Goal: Share content

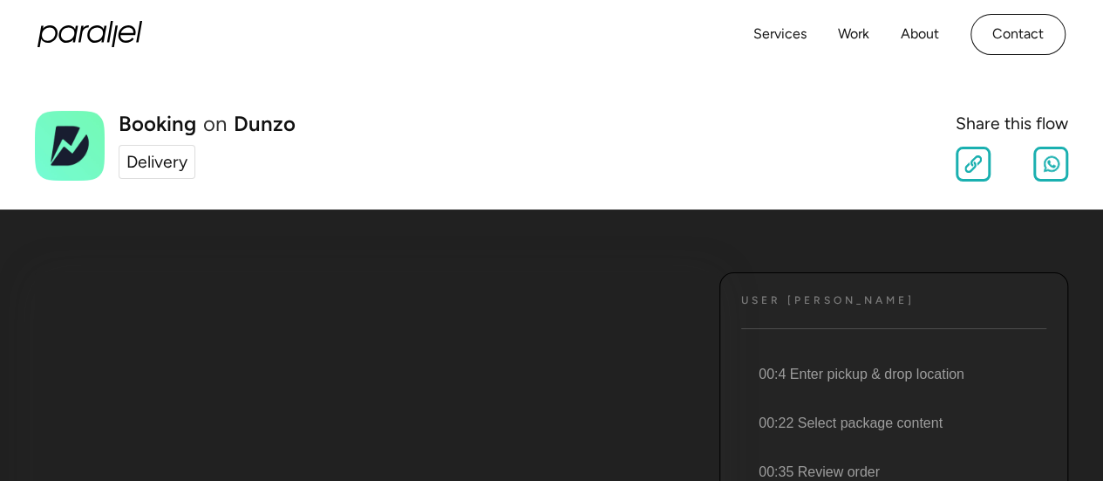
click at [165, 167] on div "Delivery" at bounding box center [156, 161] width 61 height 25
drag, startPoint x: 302, startPoint y: 126, endPoint x: 122, endPoint y: 119, distance: 179.8
click at [122, 119] on div "Booking on Dunzo Delivery Share this flow" at bounding box center [551, 146] width 1033 height 71
click at [140, 81] on div "Booking on Dunzo Delivery Share this flow Slow Normal Fast Copy Link Share on W…" at bounding box center [551, 139] width 1103 height 140
drag, startPoint x: 120, startPoint y: 121, endPoint x: 326, endPoint y: 101, distance: 206.8
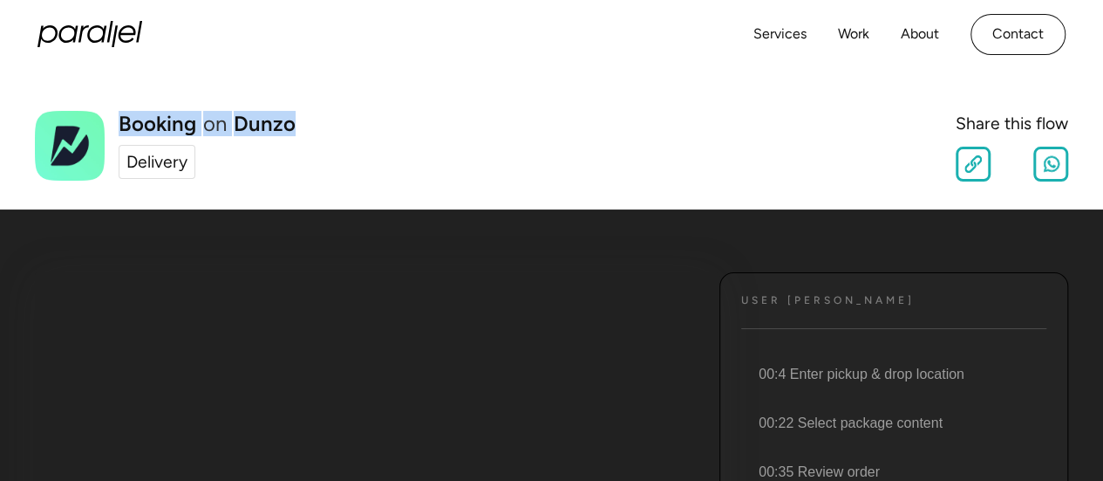
click at [326, 101] on div "Booking on Dunzo Delivery Share this flow Slow Normal Fast Copy Link Share on W…" at bounding box center [551, 139] width 1103 height 140
drag, startPoint x: 298, startPoint y: 131, endPoint x: 120, endPoint y: 125, distance: 178.0
click at [120, 125] on div "Booking on Dunzo Delivery Share this flow" at bounding box center [551, 146] width 1033 height 71
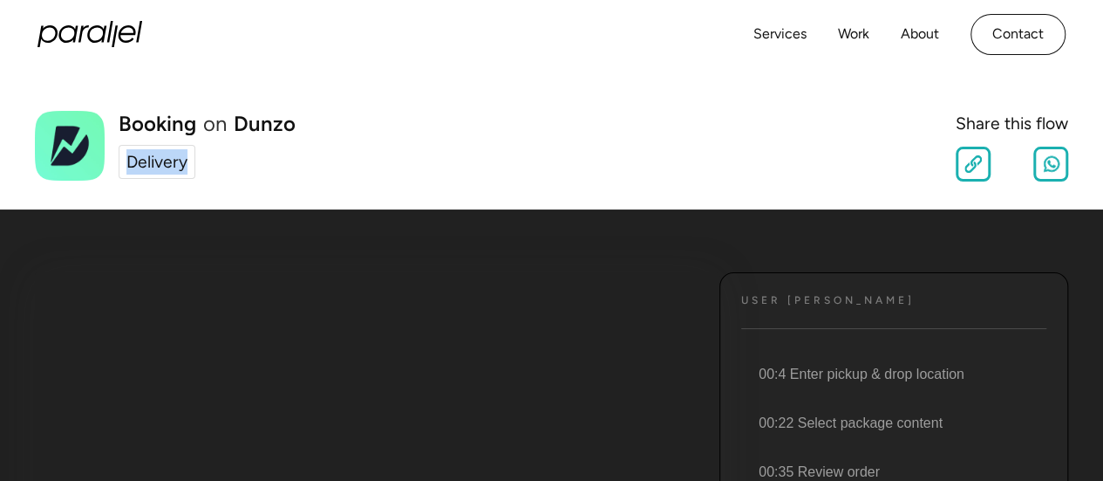
drag, startPoint x: 223, startPoint y: 169, endPoint x: 126, endPoint y: 165, distance: 97.8
click at [126, 165] on div "Booking on Dunzo Delivery" at bounding box center [207, 145] width 177 height 65
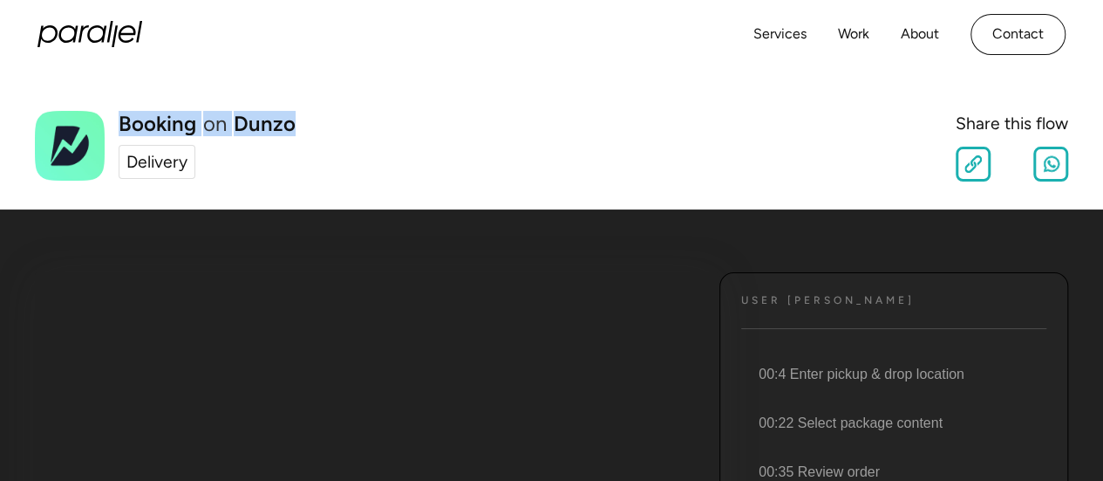
drag, startPoint x: 121, startPoint y: 133, endPoint x: 310, endPoint y: 121, distance: 189.6
click at [310, 121] on div "Booking on Dunzo Delivery Share this flow" at bounding box center [551, 146] width 1033 height 71
drag, startPoint x: 310, startPoint y: 121, endPoint x: 144, endPoint y: 123, distance: 166.6
click at [144, 123] on div "Booking on Dunzo Delivery Share this flow" at bounding box center [551, 146] width 1033 height 71
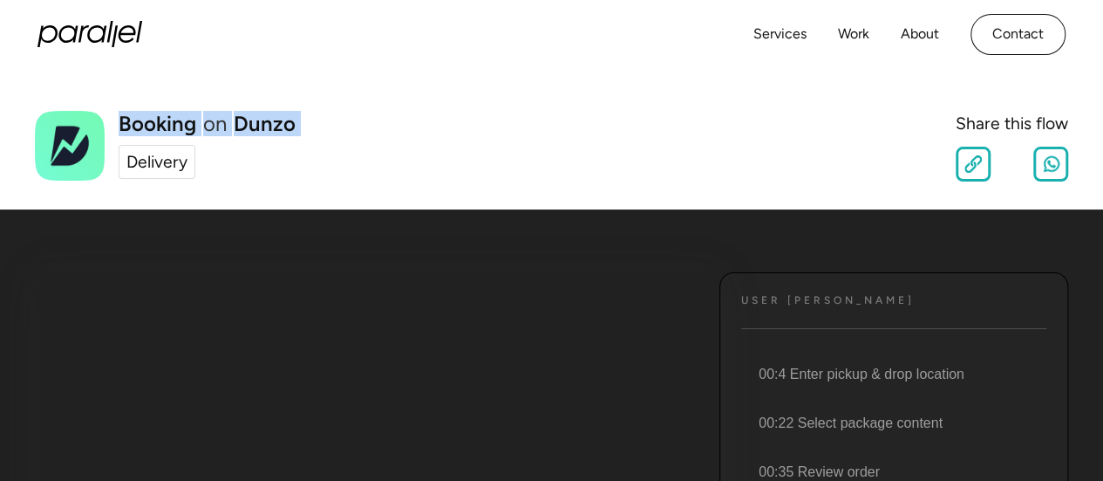
click at [351, 85] on div "Booking on Dunzo Delivery Share this flow Slow Normal Fast Copy Link Share on W…" at bounding box center [551, 139] width 1103 height 140
click at [1048, 174] on link at bounding box center [1050, 164] width 35 height 35
